Goal: Information Seeking & Learning: Learn about a topic

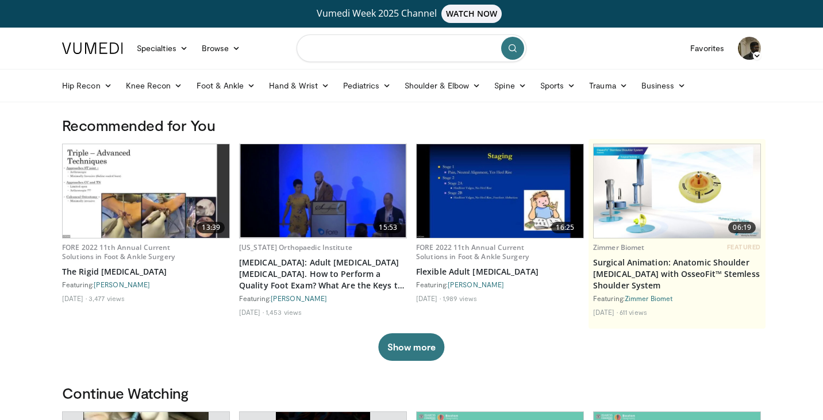
click at [391, 53] on input "Search topics, interventions" at bounding box center [411, 48] width 230 height 28
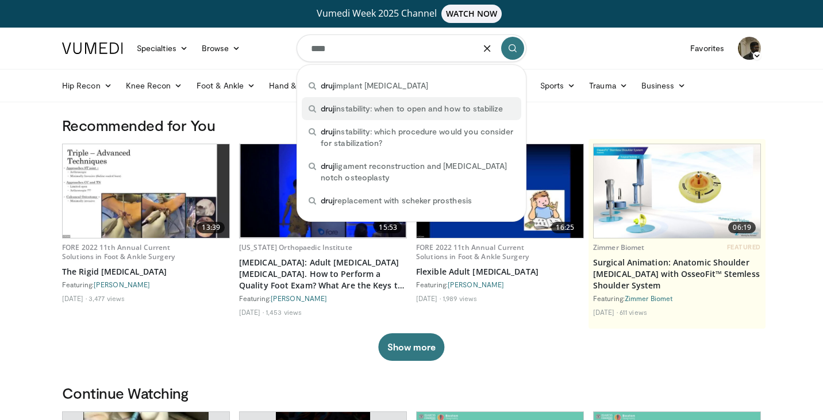
click at [417, 107] on span "druj instability: when to open and how to stabilize" at bounding box center [412, 108] width 182 height 11
type input "**********"
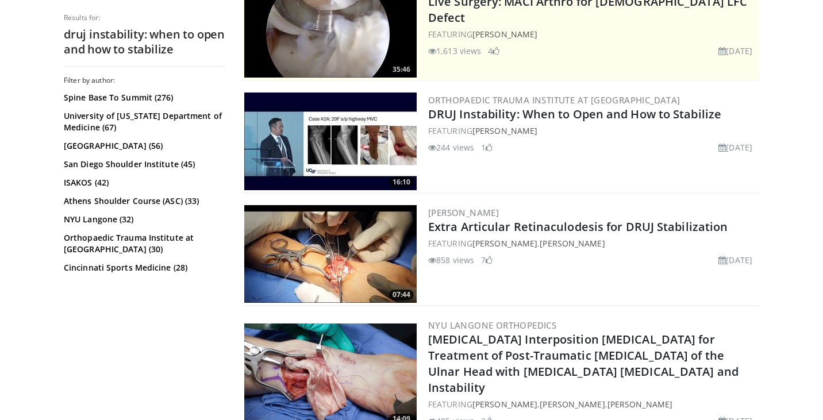
scroll to position [294, 0]
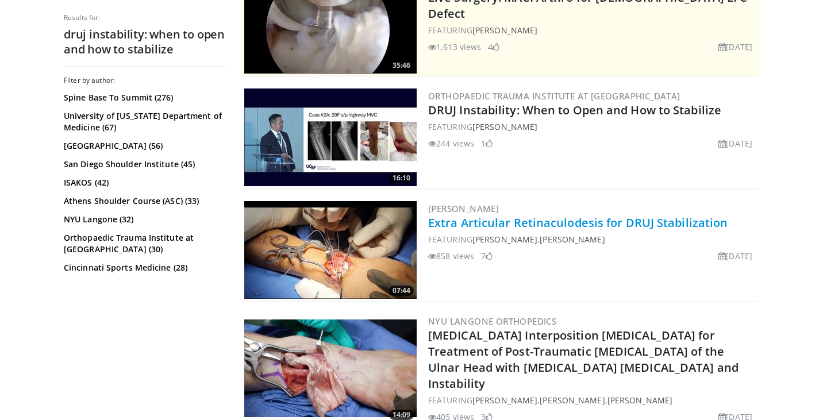
click at [535, 217] on link "Extra Articular Retinaculodesis for DRUJ Stabilization" at bounding box center [577, 223] width 299 height 16
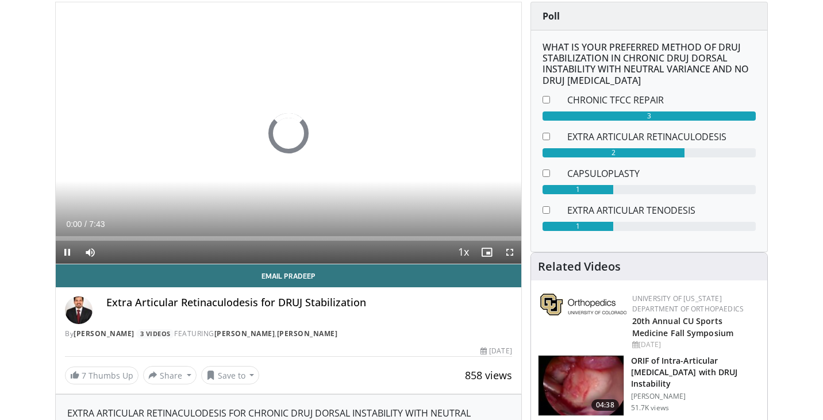
scroll to position [116, 0]
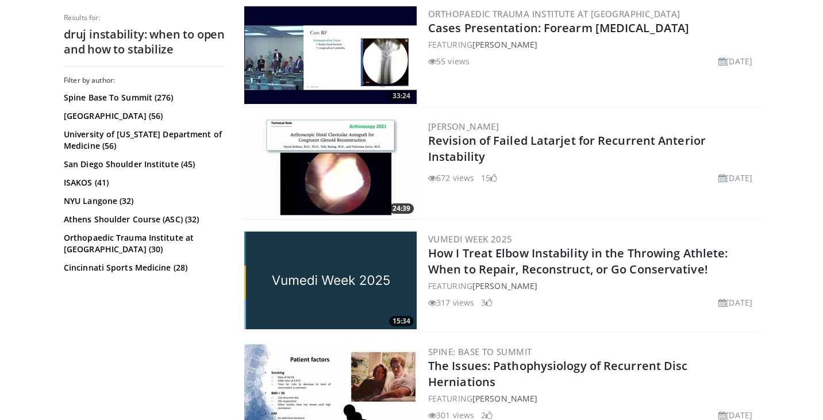
scroll to position [839, 0]
